Goal: Complete application form

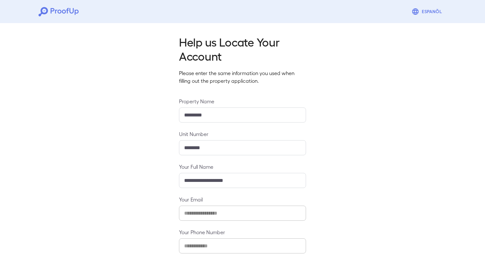
scroll to position [35, 0]
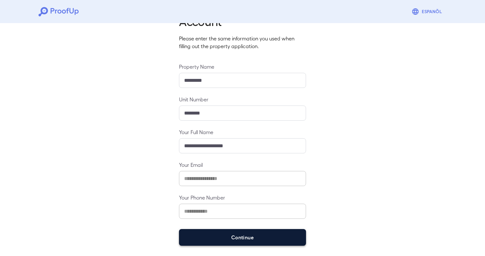
click at [257, 236] on button "Continue" at bounding box center [242, 237] width 127 height 17
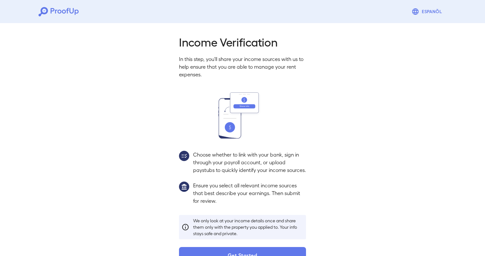
scroll to position [25, 0]
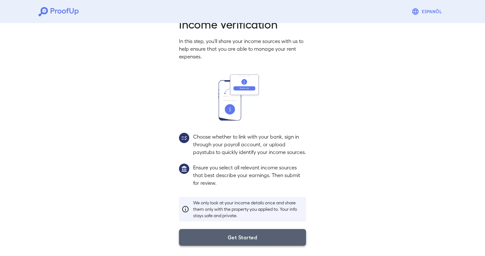
click at [277, 238] on button "Get Started" at bounding box center [242, 237] width 127 height 17
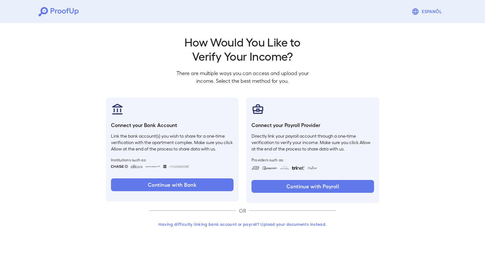
click at [285, 221] on button "Having difficulty linking bank account or payroll? Upload your documents instea…" at bounding box center [242, 224] width 187 height 12
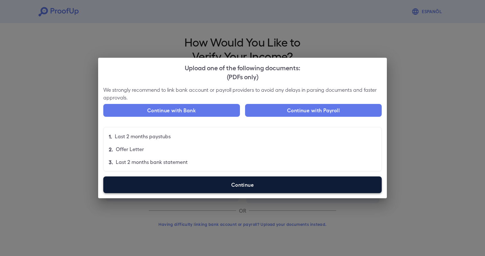
click at [184, 188] on label "Continue" at bounding box center [242, 184] width 278 height 17
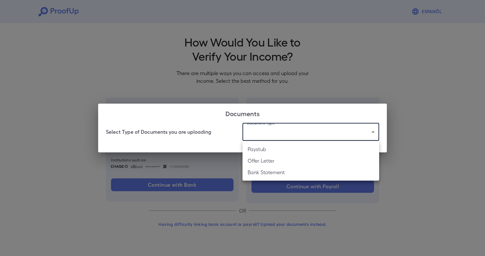
click at [291, 137] on body "Espanõl Go back How Would You Like to Verify Your Income? There are multiple wa…" at bounding box center [242, 122] width 485 height 245
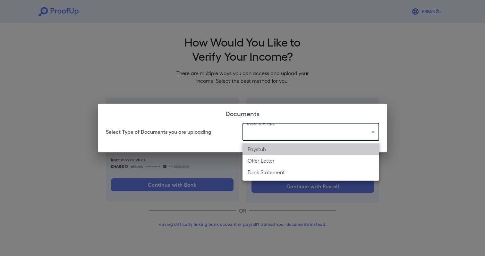
click at [275, 147] on li "Paystub" at bounding box center [311, 149] width 137 height 12
type input "*******"
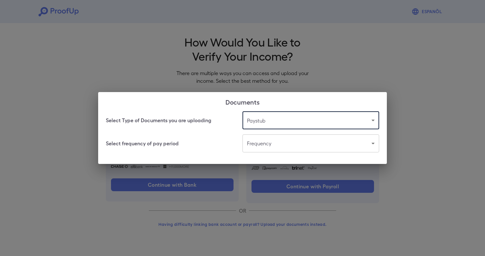
click at [271, 147] on body "Espanõl Go back How Would You Like to Verify Your Income? There are multiple wa…" at bounding box center [242, 122] width 485 height 245
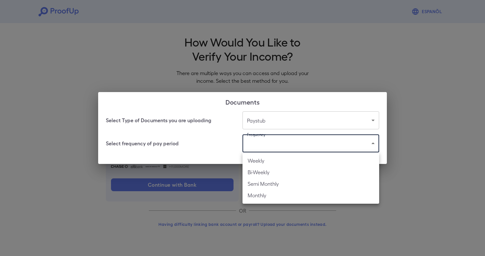
click at [260, 160] on li "Weekly" at bounding box center [311, 161] width 137 height 12
type input "******"
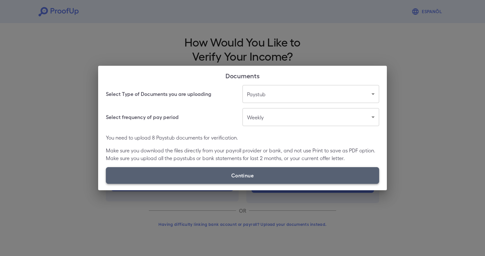
click at [232, 178] on label "Continue" at bounding box center [242, 175] width 273 height 17
click at [106, 184] on input "Continue" at bounding box center [106, 184] width 0 height 0
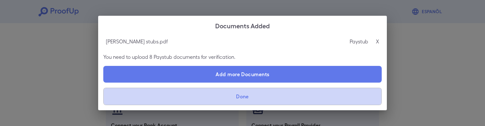
click at [250, 97] on button "Done" at bounding box center [242, 96] width 278 height 17
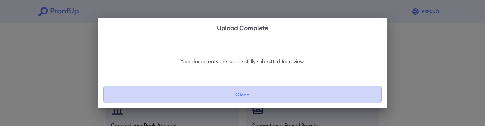
click at [243, 95] on button "Close" at bounding box center [242, 94] width 278 height 17
